Goal: Transaction & Acquisition: Purchase product/service

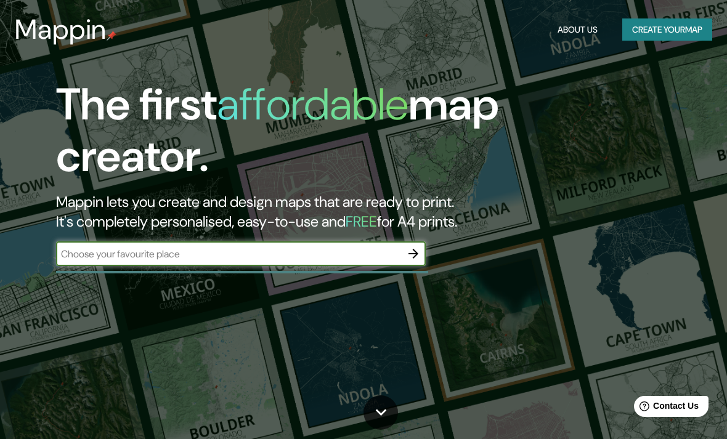
click at [333, 248] on input "text" at bounding box center [228, 254] width 345 height 14
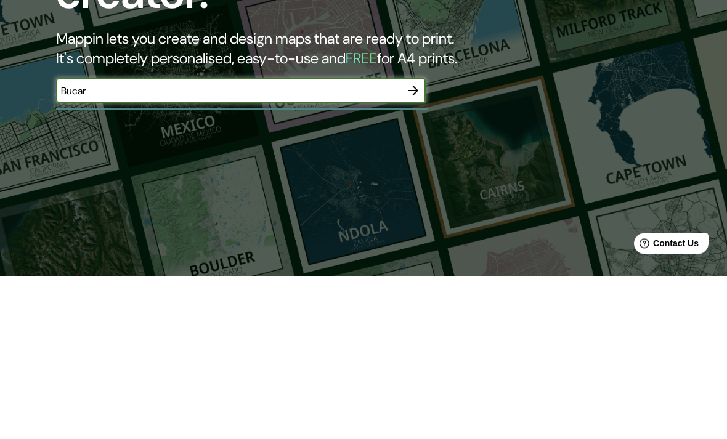
type input "Bucara"
click at [420, 246] on icon "button" at bounding box center [413, 253] width 15 height 15
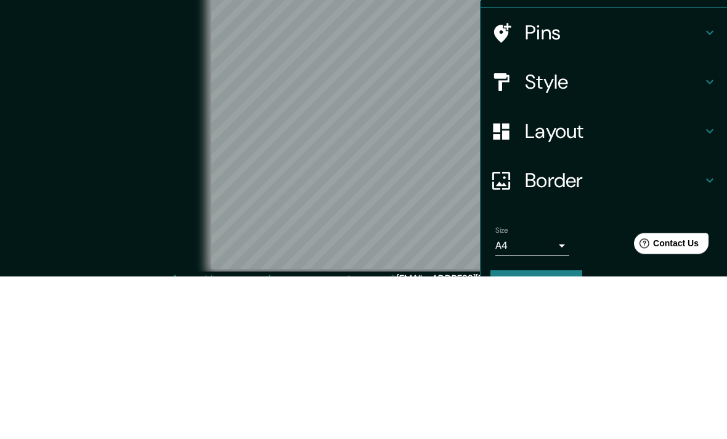
scroll to position [51, 0]
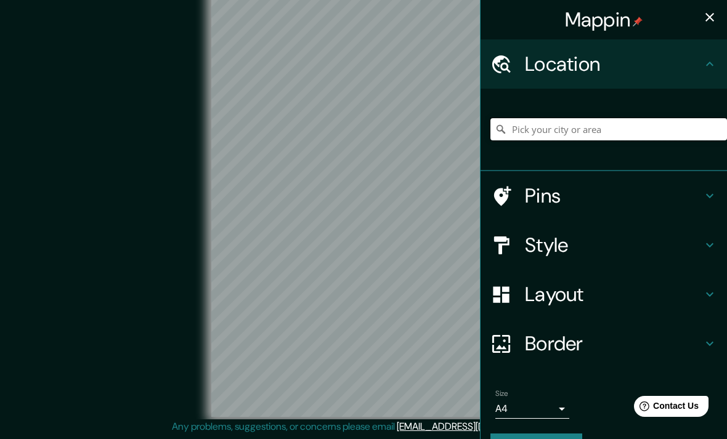
click at [655, 139] on input "Pick your city or area" at bounding box center [608, 129] width 236 height 22
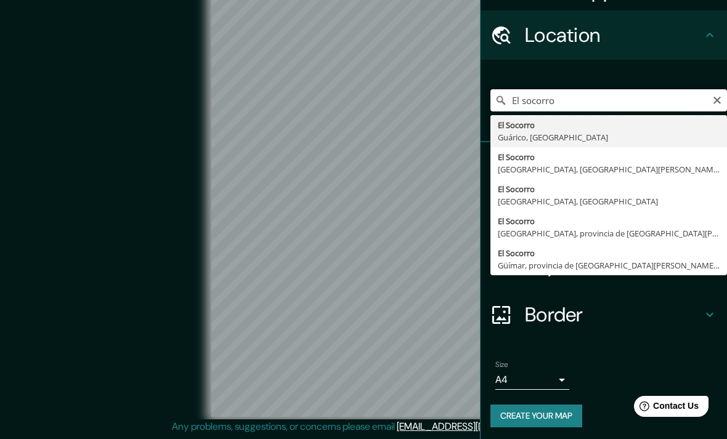
scroll to position [28, 0]
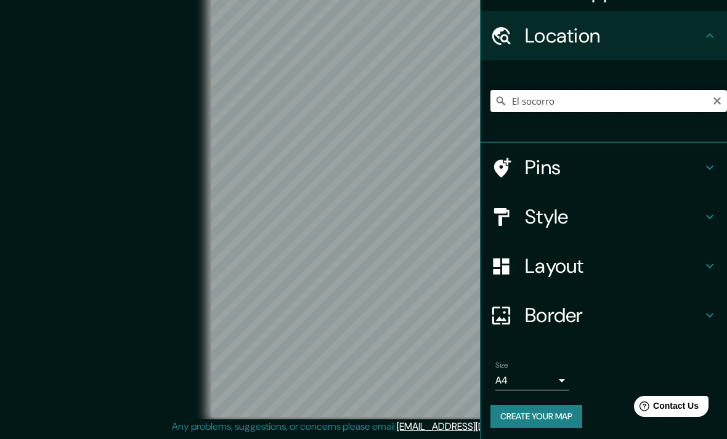
click at [661, 106] on input "El socorro" at bounding box center [608, 101] width 236 height 22
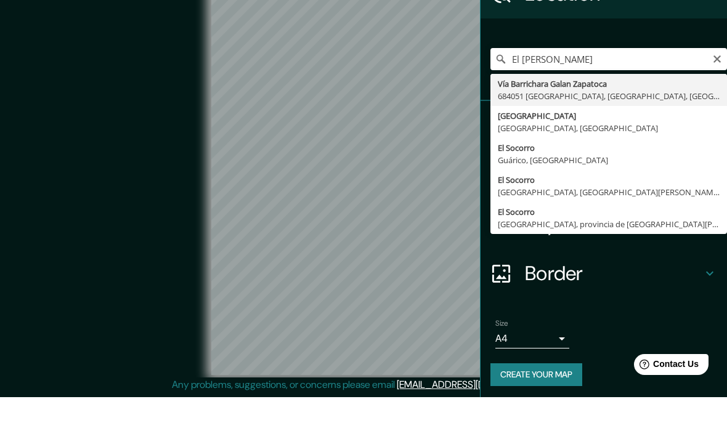
type input "Socorro, Santander, Colombia"
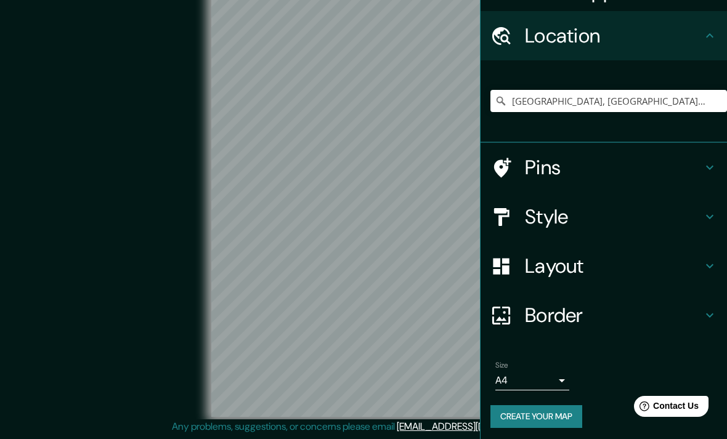
click at [577, 214] on h4 "Style" at bounding box center [613, 216] width 177 height 25
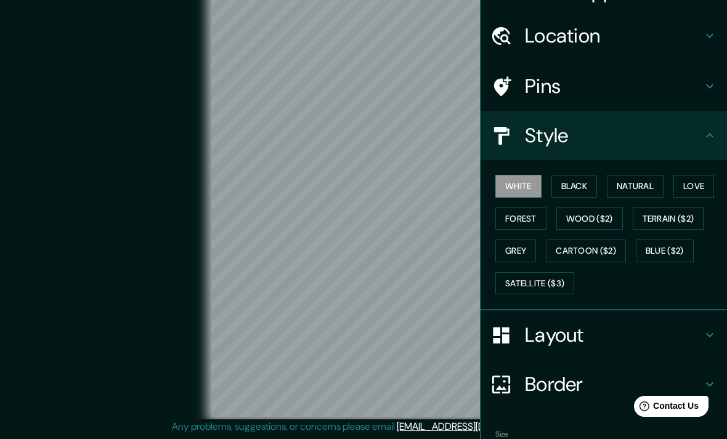
click at [581, 192] on button "Black" at bounding box center [574, 186] width 46 height 23
click at [636, 194] on button "Natural" at bounding box center [635, 186] width 57 height 23
click at [696, 195] on button "Love" at bounding box center [693, 186] width 41 height 23
click at [532, 217] on button "Forest" at bounding box center [520, 219] width 51 height 23
click at [599, 225] on button "Wood ($2)" at bounding box center [589, 219] width 67 height 23
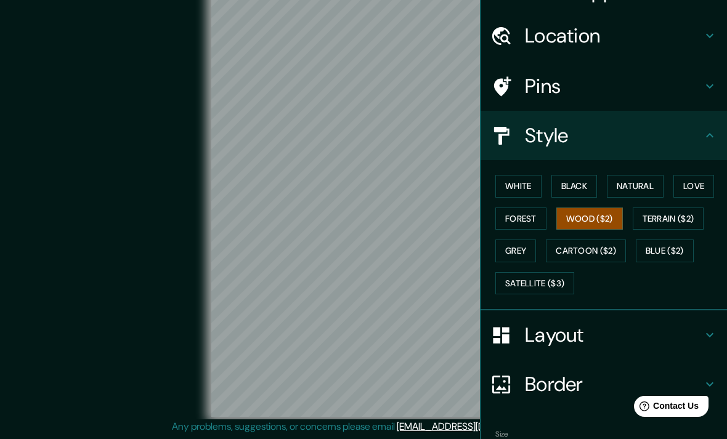
click at [684, 217] on button "Terrain ($2)" at bounding box center [667, 219] width 71 height 23
click at [523, 247] on button "Grey" at bounding box center [515, 251] width 41 height 23
click at [588, 185] on button "Black" at bounding box center [574, 186] width 46 height 23
click at [666, 54] on div "Location" at bounding box center [603, 35] width 246 height 49
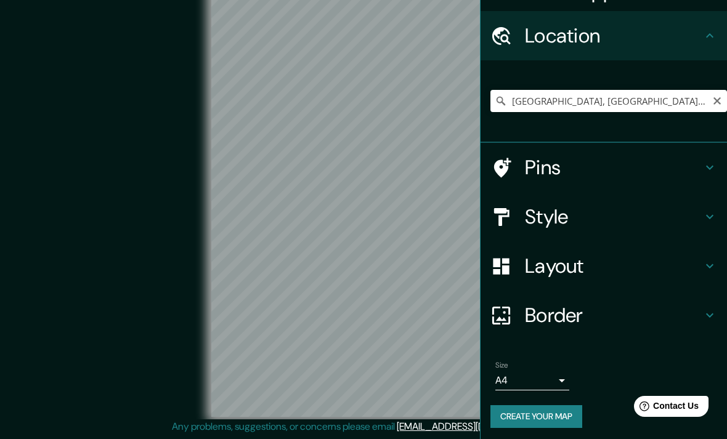
click at [716, 94] on button "Clear" at bounding box center [717, 100] width 10 height 12
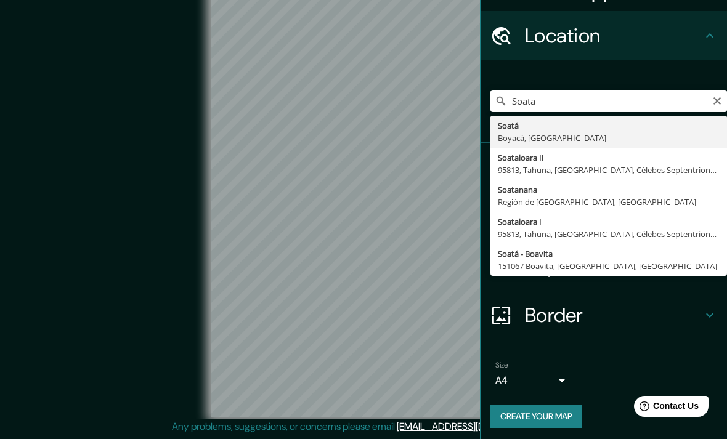
type input "Soatá, Boyacá, Colombia"
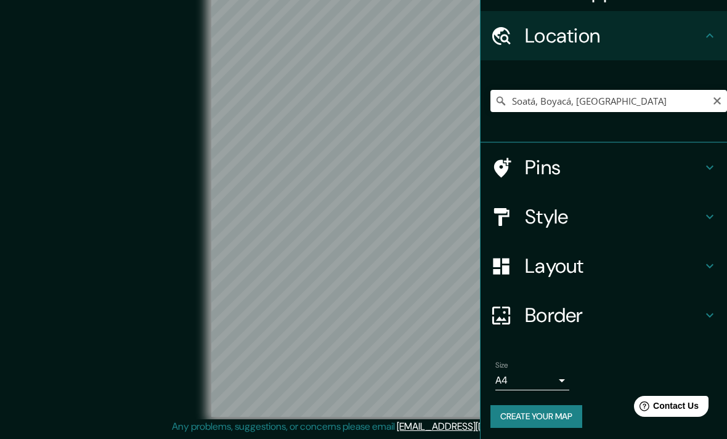
click at [713, 97] on icon "Clear" at bounding box center [717, 101] width 10 height 10
type input "Bucaramangamanga, Santander, Colombia"
click at [559, 368] on body "Mappin Location Bucaramangamanga, Santander, Colombia Pins Style Layout Border …" at bounding box center [363, 204] width 727 height 439
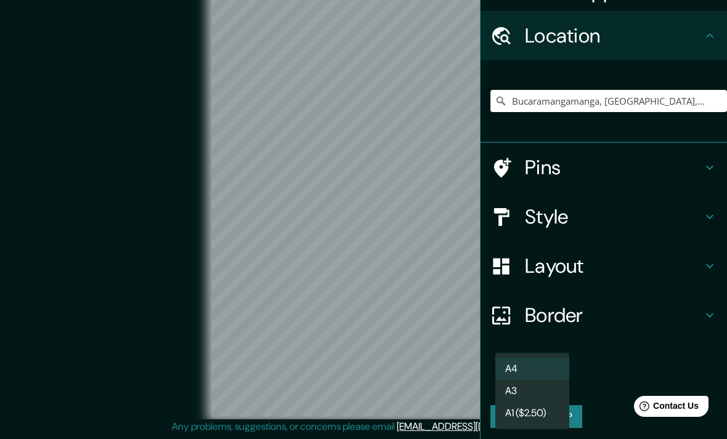
click at [544, 386] on li "A3" at bounding box center [532, 391] width 74 height 22
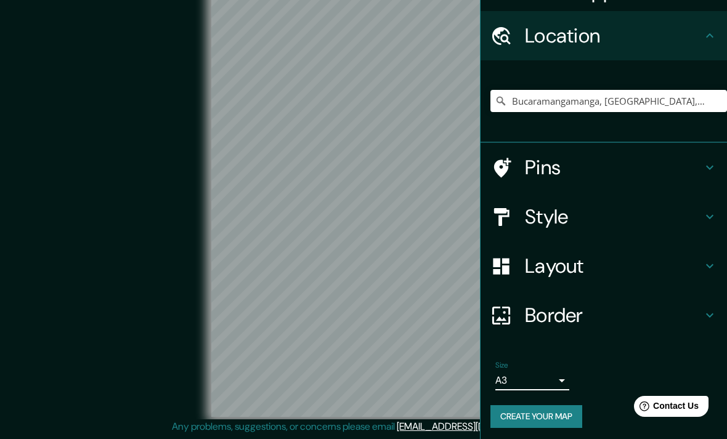
click at [550, 374] on body "Mappin Location Bucaramangamanga, Santander, Colombia Pins Style Layout Border …" at bounding box center [363, 204] width 727 height 439
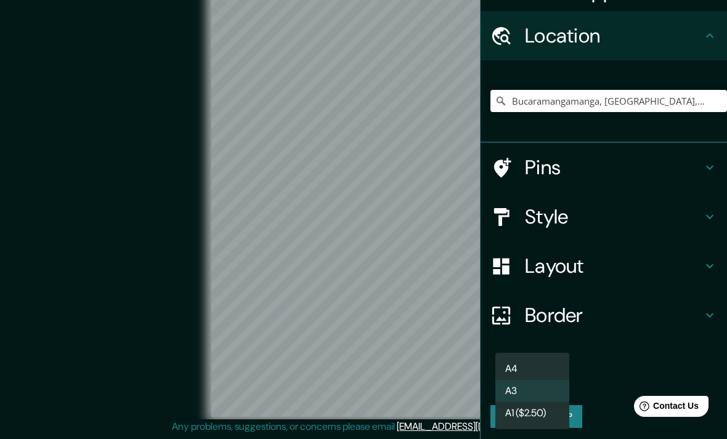
click at [547, 365] on li "A4" at bounding box center [532, 369] width 74 height 22
type input "single"
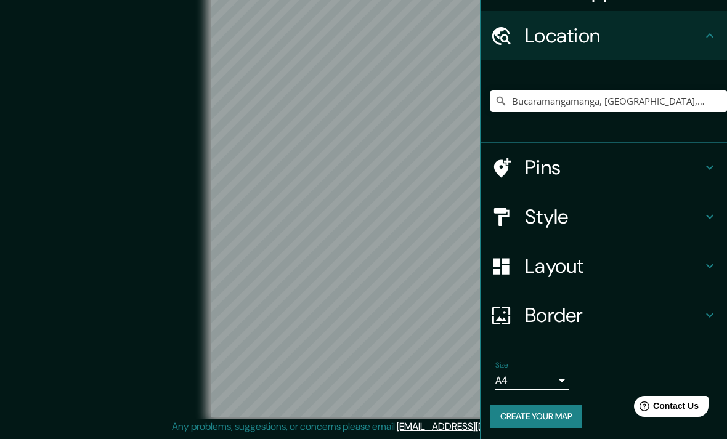
click at [693, 317] on h4 "Border" at bounding box center [613, 315] width 177 height 25
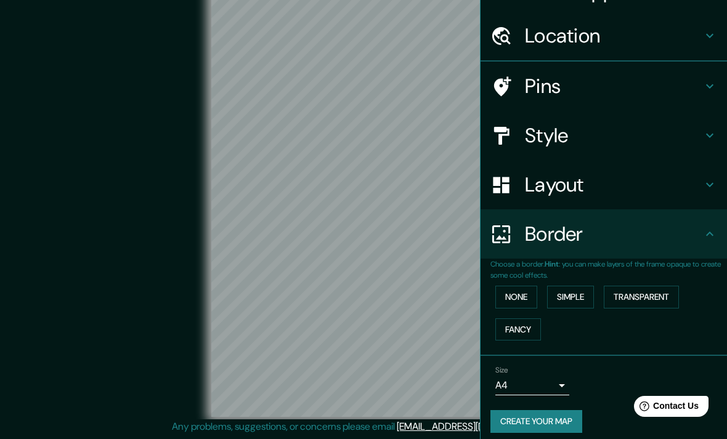
scroll to position [9, 0]
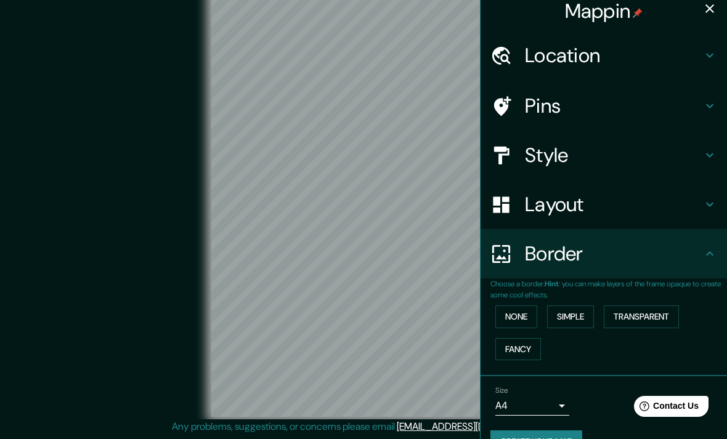
click at [702, 259] on div "Border" at bounding box center [603, 253] width 246 height 49
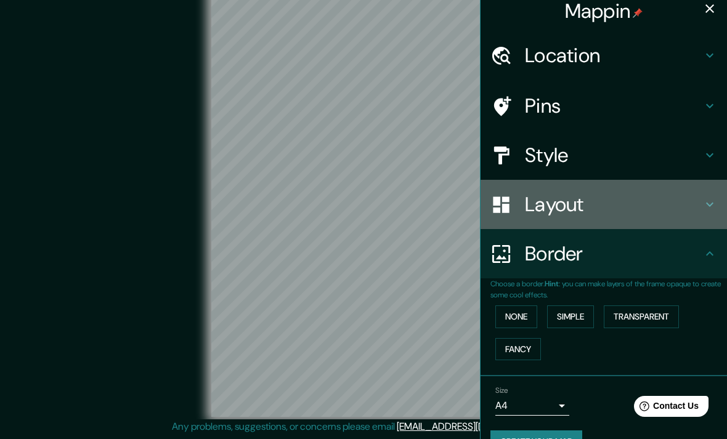
click at [705, 197] on icon at bounding box center [709, 204] width 15 height 15
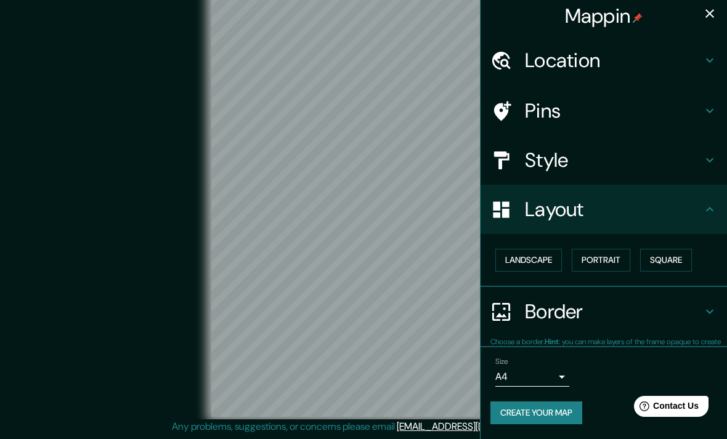
scroll to position [0, 0]
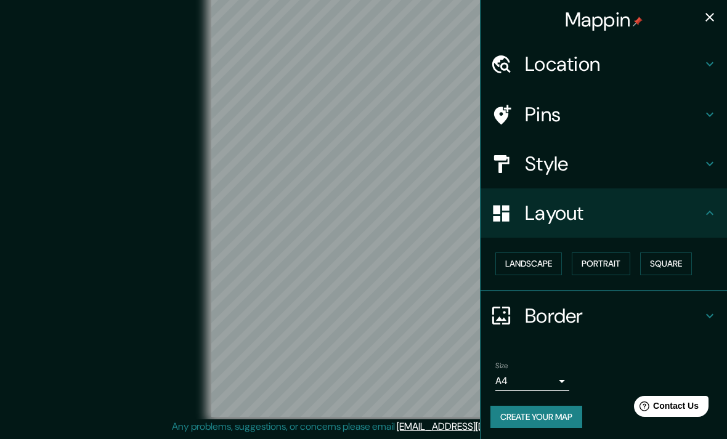
click at [545, 262] on button "Landscape" at bounding box center [528, 264] width 67 height 23
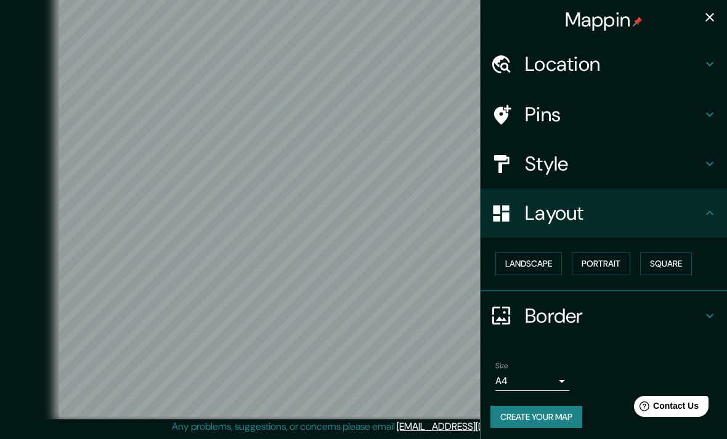
click at [608, 272] on button "Portrait" at bounding box center [601, 264] width 59 height 23
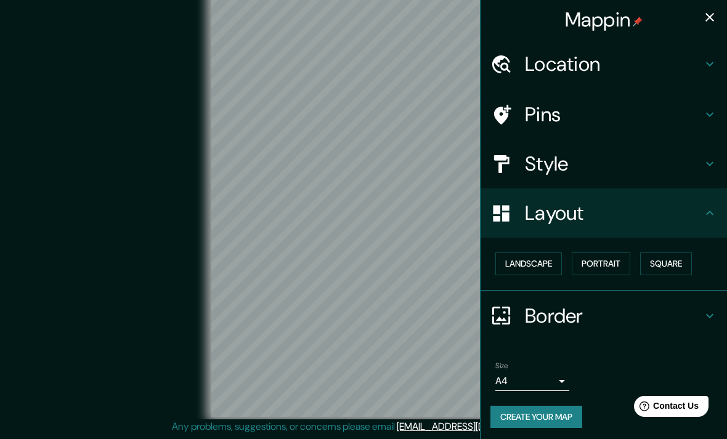
click at [664, 253] on button "Square" at bounding box center [666, 264] width 52 height 23
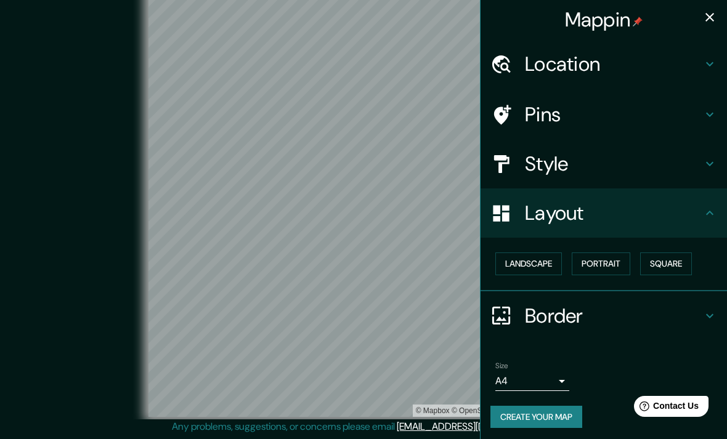
click at [610, 266] on button "Portrait" at bounding box center [601, 264] width 59 height 23
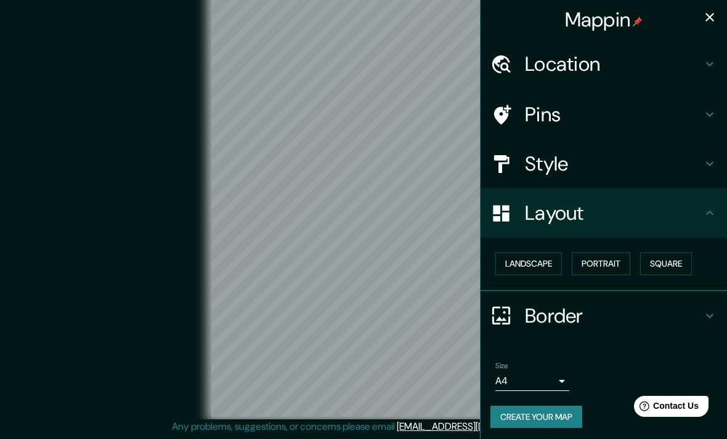
click at [690, 216] on h4 "Layout" at bounding box center [613, 213] width 177 height 25
click at [708, 166] on icon at bounding box center [709, 163] width 15 height 15
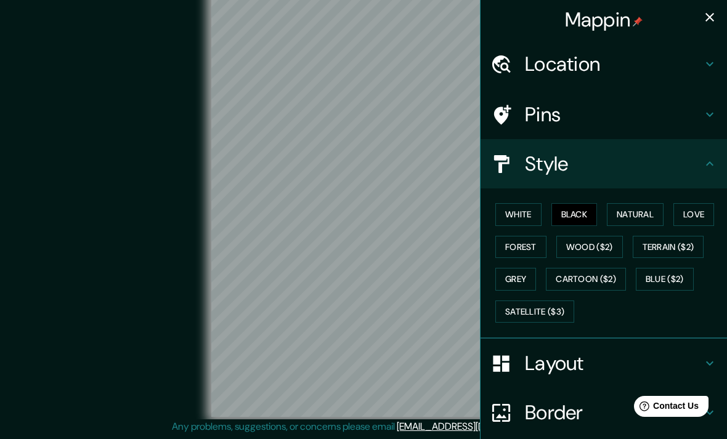
click at [711, 163] on icon at bounding box center [709, 163] width 15 height 15
click at [703, 116] on icon at bounding box center [709, 114] width 15 height 15
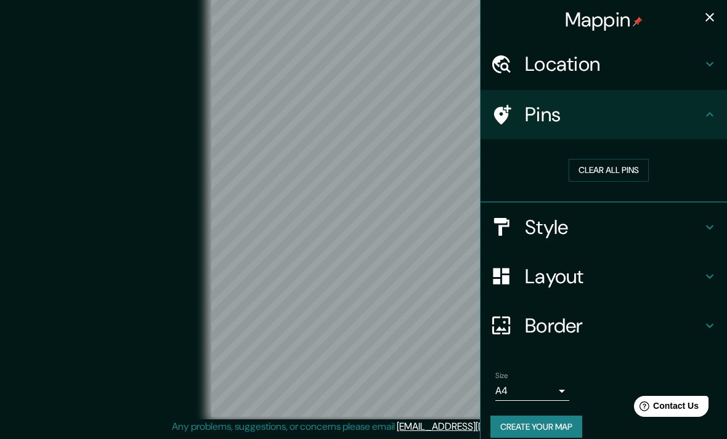
click at [707, 116] on icon at bounding box center [709, 114] width 15 height 15
click at [53, 312] on div "© Mapbox © OpenStreetMap Improve this map" at bounding box center [363, 201] width 654 height 395
click at [559, 421] on button "Create your map" at bounding box center [536, 427] width 92 height 23
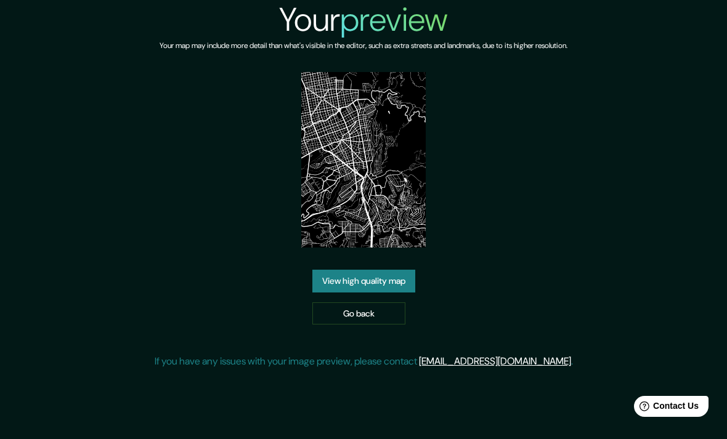
click at [402, 293] on link "View high quality map" at bounding box center [363, 281] width 103 height 23
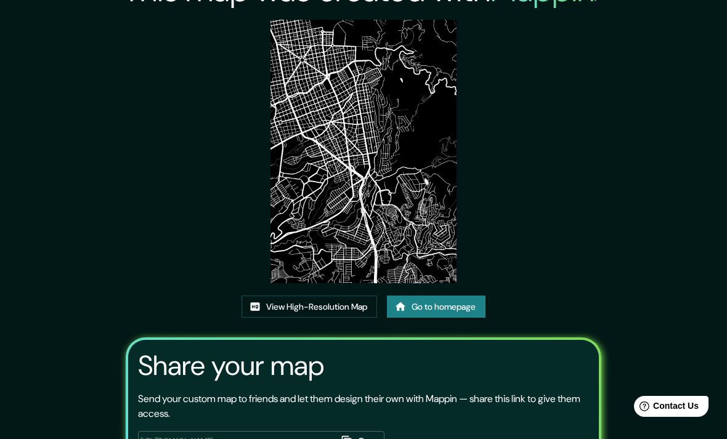
scroll to position [4, 0]
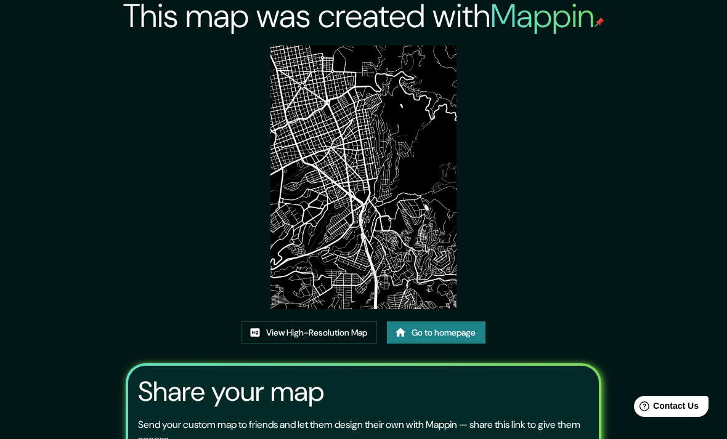
click at [352, 344] on link "View High-Resolution Map" at bounding box center [308, 332] width 135 height 23
